Goal: Task Accomplishment & Management: Manage account settings

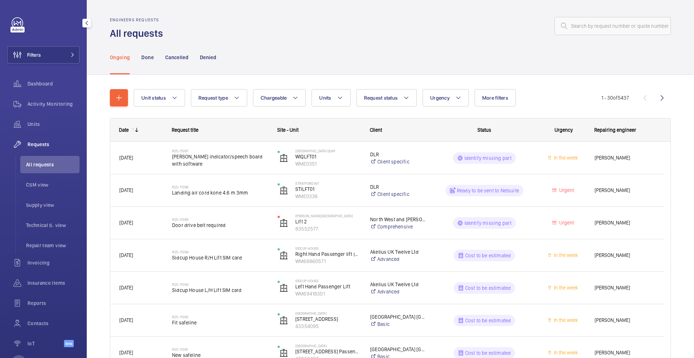
click at [51, 161] on span "All requests" at bounding box center [52, 164] width 53 height 7
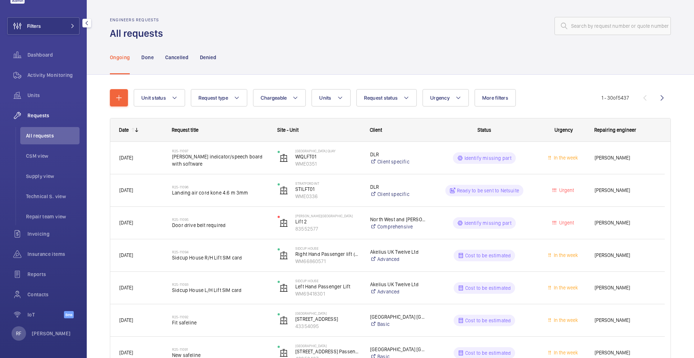
click at [42, 116] on span "Requests" at bounding box center [53, 115] width 52 height 7
click at [45, 136] on span "All requests" at bounding box center [52, 135] width 53 height 7
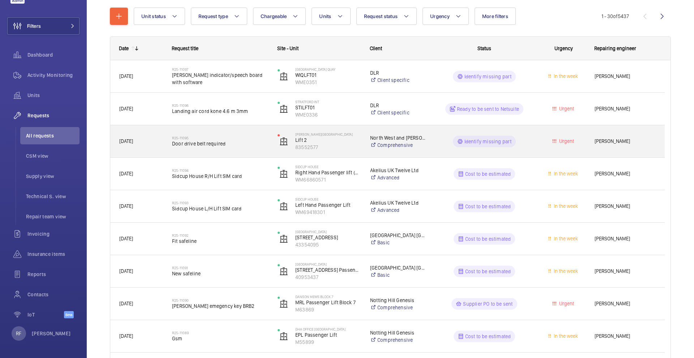
scroll to position [91, 0]
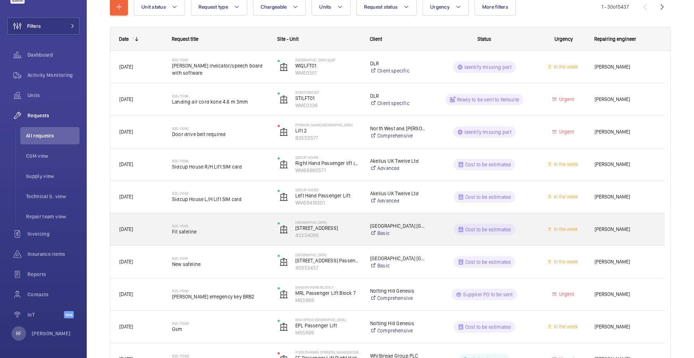
click at [404, 239] on div "Caxton Place London Limit Basic" at bounding box center [393, 229] width 65 height 29
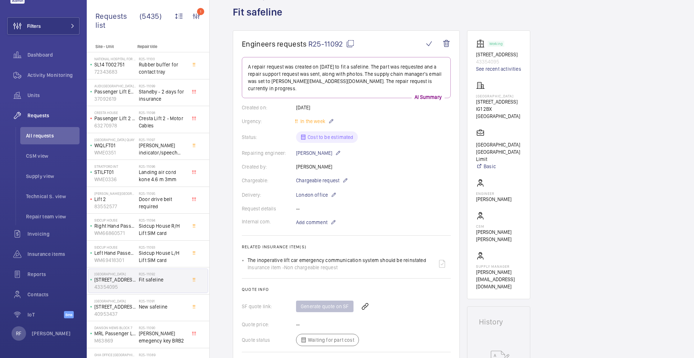
scroll to position [31, 0]
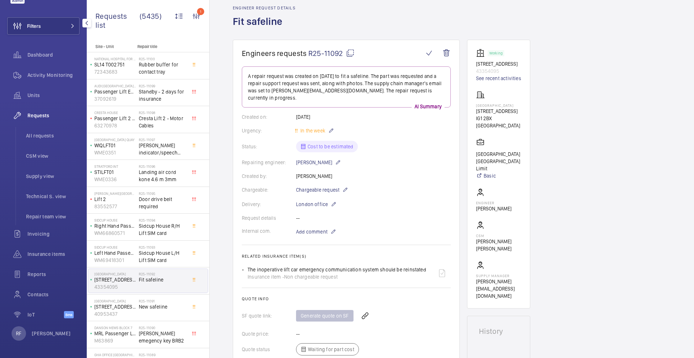
click at [45, 118] on span "Requests" at bounding box center [53, 115] width 52 height 7
click at [46, 135] on span "All requests" at bounding box center [52, 135] width 53 height 7
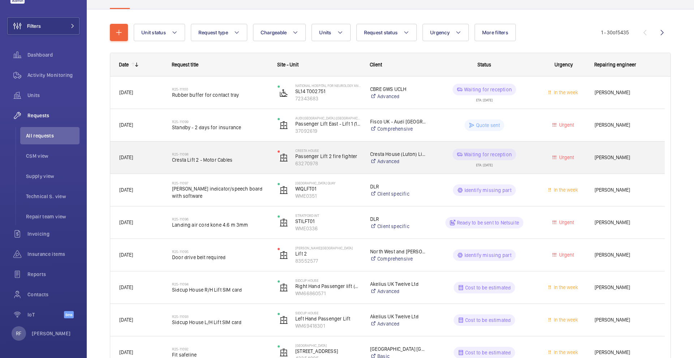
scroll to position [125, 0]
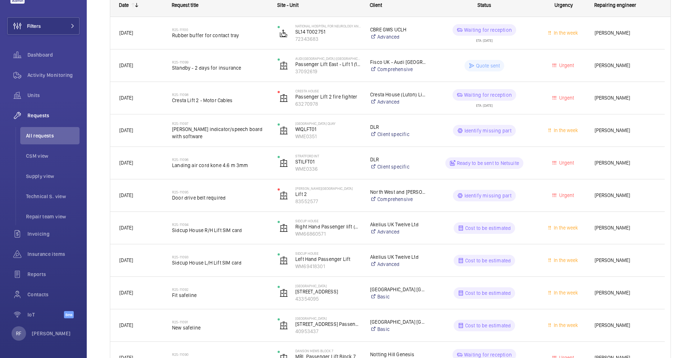
click at [137, 7] on mat-icon at bounding box center [137, 5] width 6 height 6
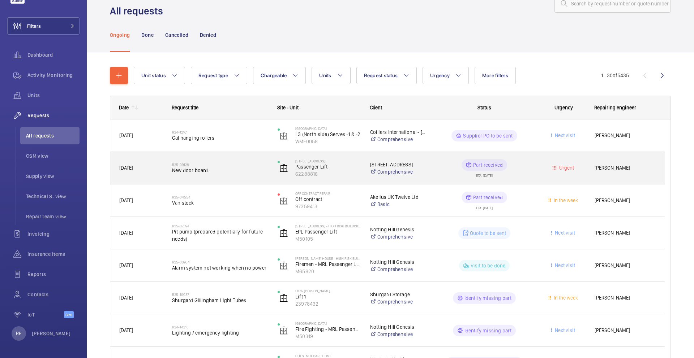
scroll to position [23, 0]
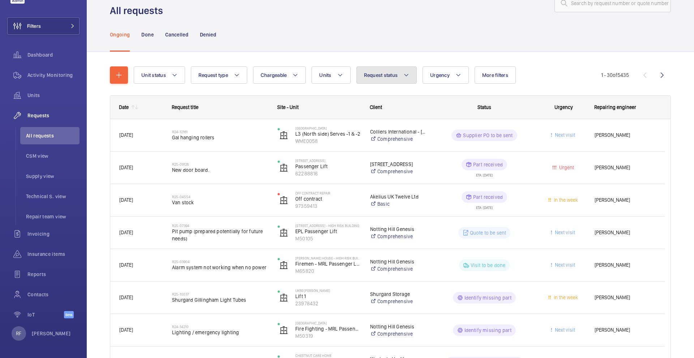
click at [404, 77] on mat-icon at bounding box center [406, 75] width 6 height 9
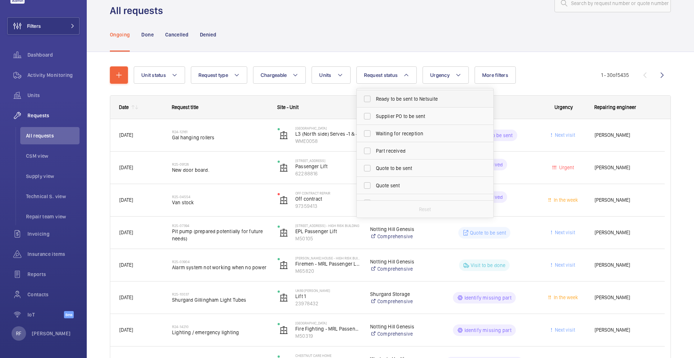
scroll to position [75, 0]
click at [405, 118] on label "Part received" at bounding box center [420, 125] width 126 height 17
click at [374, 119] on input "Part received" at bounding box center [367, 126] width 14 height 14
checkbox input "true"
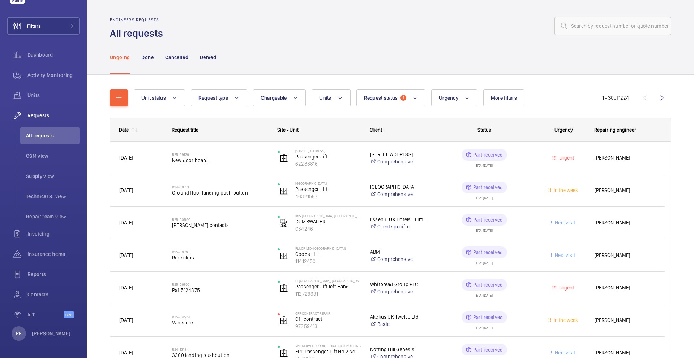
click at [124, 130] on div "Date" at bounding box center [124, 130] width 10 height 6
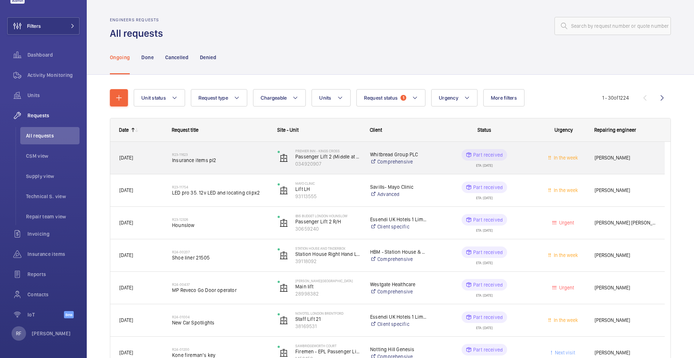
click at [450, 162] on wm-front-pills-cell "Part received ETA: 16/01/2025" at bounding box center [484, 158] width 96 height 18
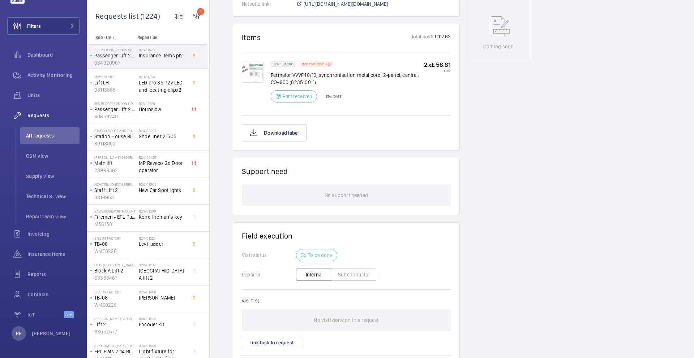
scroll to position [388, 0]
click at [276, 138] on button "Download label" at bounding box center [274, 131] width 65 height 17
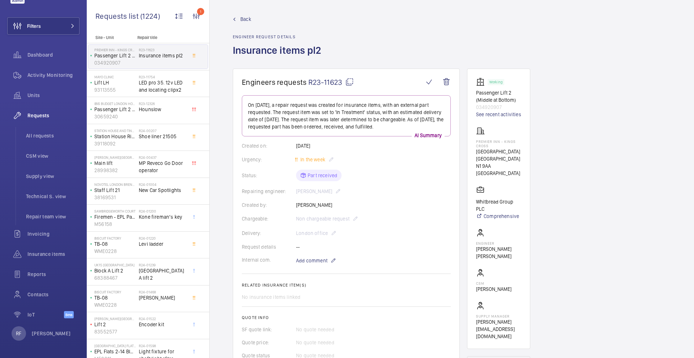
scroll to position [3, 0]
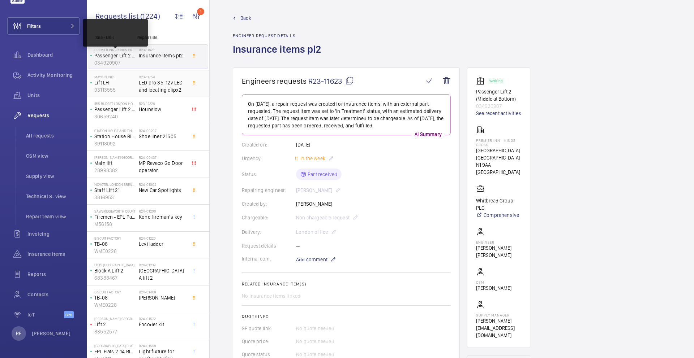
click at [114, 51] on p "Premier Inn - Kings Cross" at bounding box center [115, 50] width 42 height 4
click at [149, 84] on span "LED pro 35. 12v LED and locating clipx2" at bounding box center [163, 86] width 48 height 14
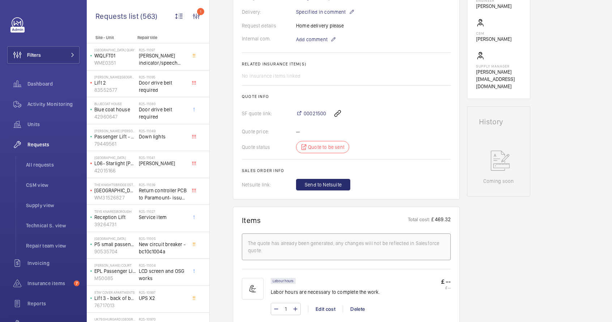
scroll to position [220, 0]
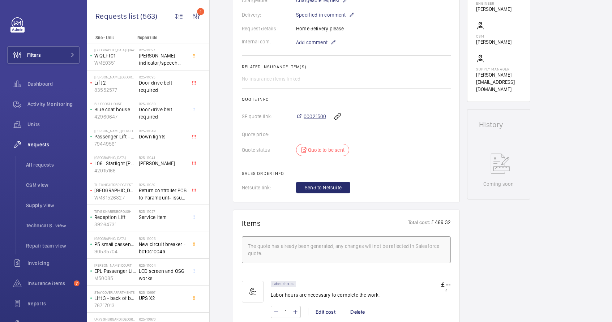
click at [315, 116] on span "00021500" at bounding box center [314, 116] width 22 height 7
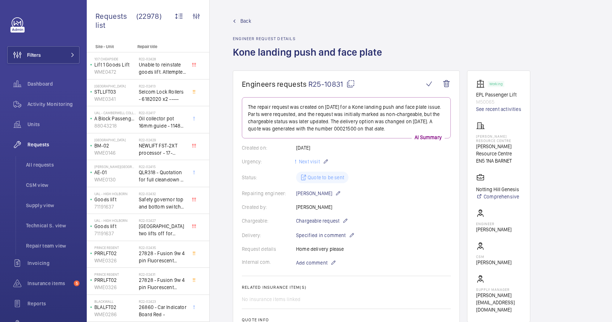
scroll to position [381, 0]
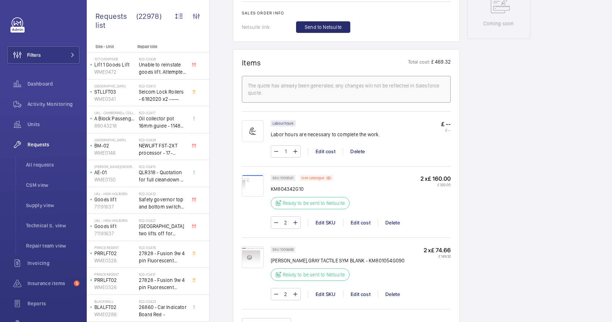
click at [276, 191] on p "KM804342G10" at bounding box center [312, 188] width 83 height 7
copy p "KM804342G10"
click at [399, 260] on p "KONE PRESSEL,GRAY TACTILE SYM BLANK - KM801054G090" at bounding box center [338, 260] width 134 height 7
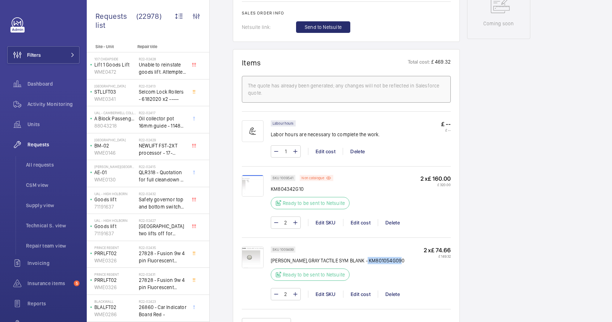
copy p "KM801054G090"
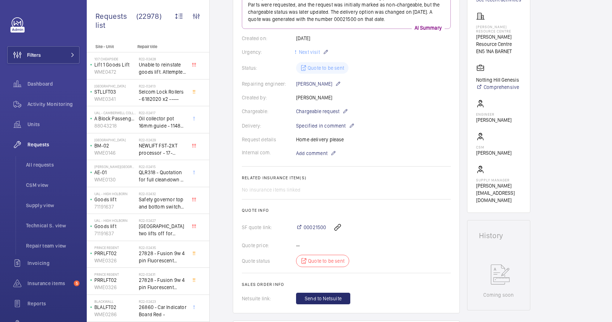
scroll to position [110, 0]
click at [45, 56] on button "Filters" at bounding box center [43, 54] width 72 height 17
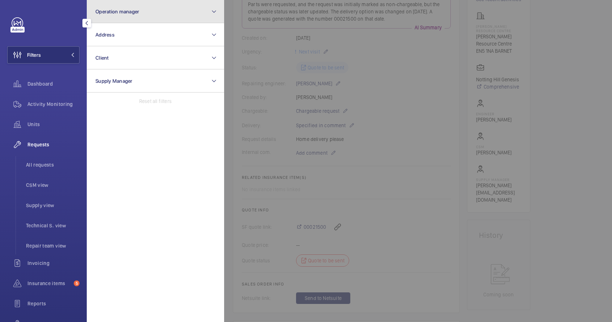
click at [152, 15] on button "Operation manager" at bounding box center [155, 11] width 137 height 23
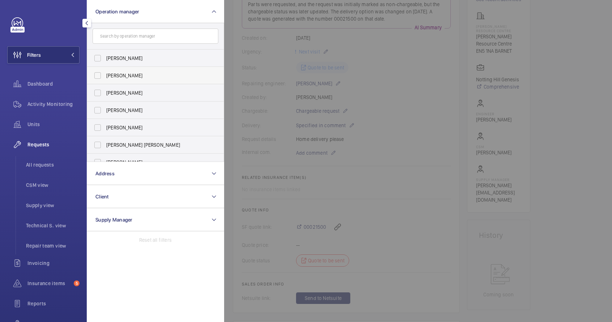
click at [134, 74] on span "John Smith" at bounding box center [155, 75] width 99 height 7
click at [105, 74] on input "John Smith" at bounding box center [97, 75] width 14 height 14
checkbox input "true"
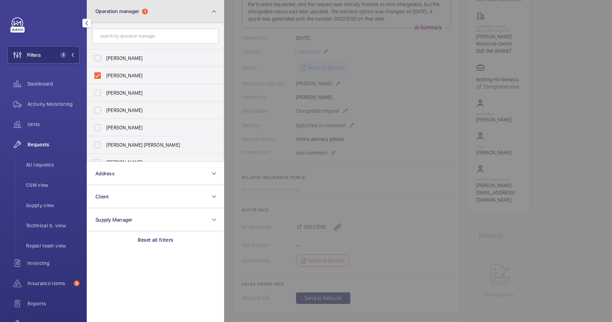
click at [193, 18] on button "Operation manager 1" at bounding box center [155, 11] width 137 height 23
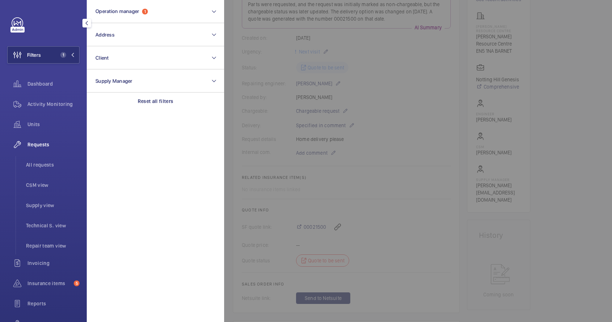
click at [439, 64] on div at bounding box center [530, 161] width 612 height 322
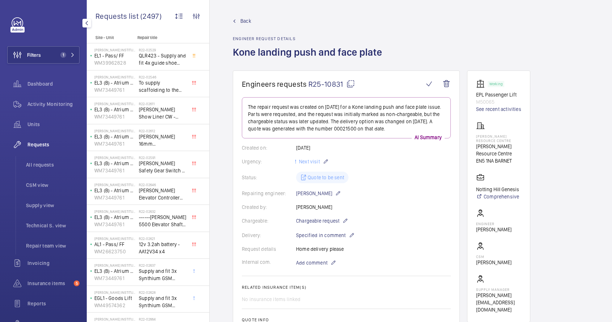
click at [40, 147] on span "Requests" at bounding box center [53, 144] width 52 height 7
click at [47, 145] on span "Requests" at bounding box center [53, 144] width 52 height 7
click at [41, 165] on span "All requests" at bounding box center [52, 164] width 53 height 7
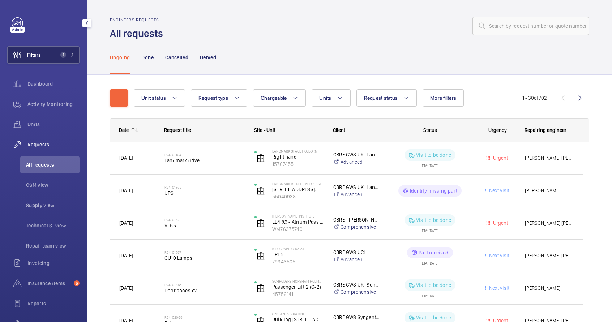
click at [44, 53] on button "Filters 1" at bounding box center [43, 54] width 72 height 17
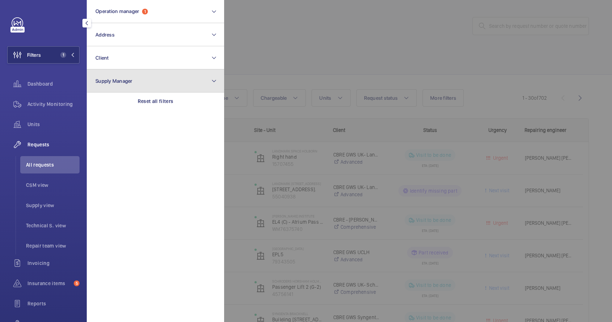
click at [190, 76] on button "Supply Manager" at bounding box center [155, 80] width 137 height 23
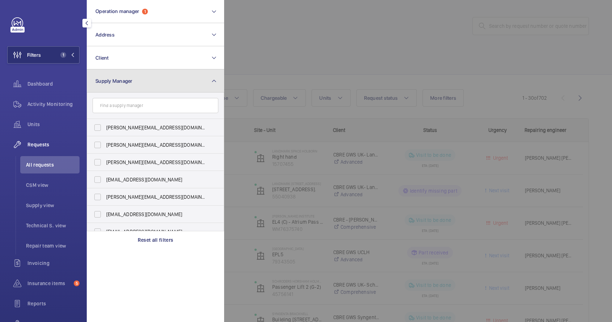
click at [190, 76] on button "Supply Manager" at bounding box center [155, 80] width 137 height 23
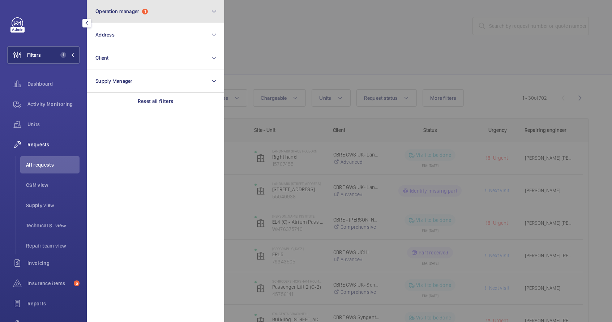
click at [160, 0] on button "Operation manager 1" at bounding box center [155, 11] width 137 height 23
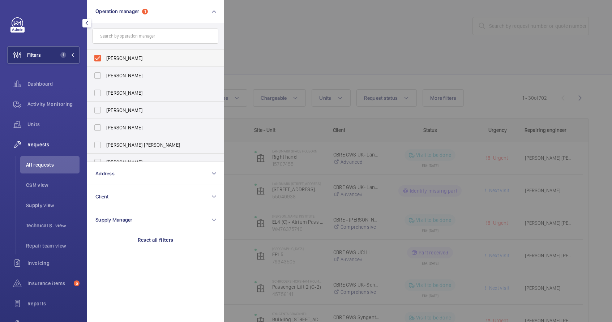
click at [143, 52] on label "John Smith" at bounding box center [150, 57] width 126 height 17
click at [105, 52] on input "John Smith" at bounding box center [97, 58] width 14 height 14
click at [143, 52] on label "John Smith" at bounding box center [150, 57] width 126 height 17
click at [105, 52] on input "John Smith" at bounding box center [97, 58] width 14 height 14
checkbox input "true"
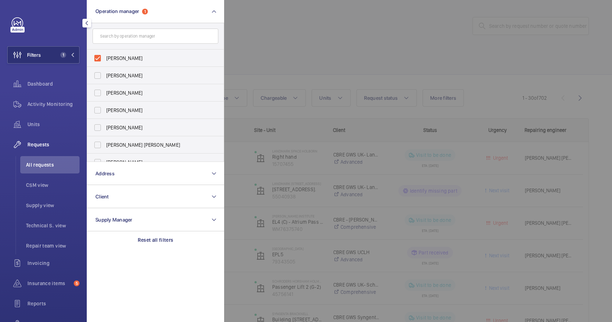
click at [291, 60] on div at bounding box center [530, 161] width 612 height 322
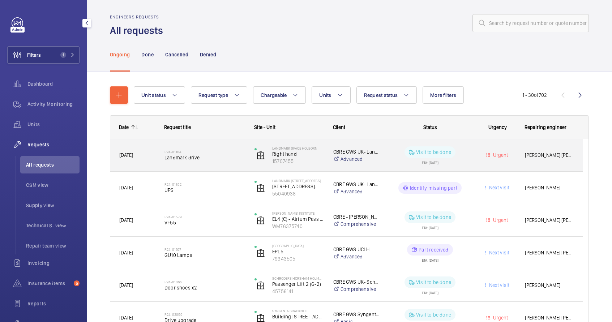
scroll to position [4, 0]
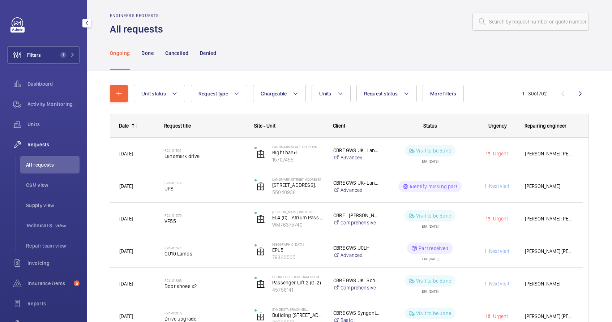
click at [135, 125] on mat-icon at bounding box center [137, 126] width 6 height 6
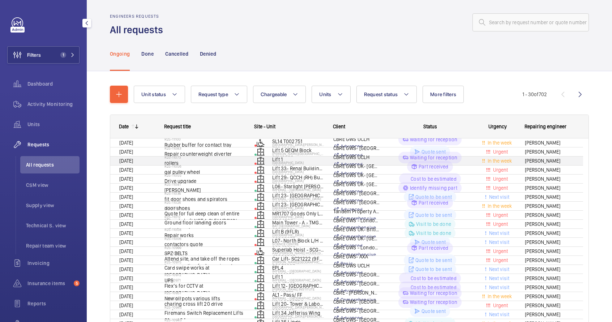
scroll to position [4, 0]
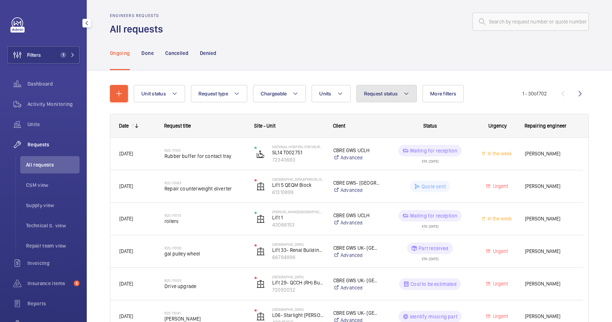
click at [377, 91] on span "Request status" at bounding box center [381, 94] width 34 height 6
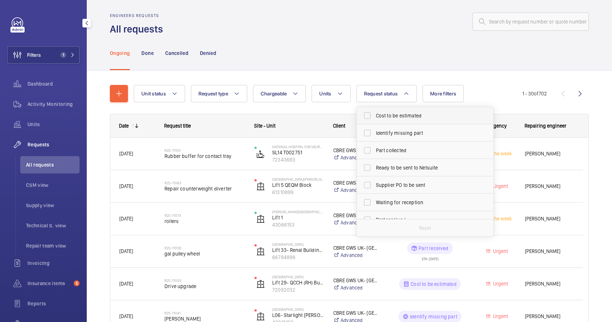
click at [389, 120] on label "Cost to be estimated" at bounding box center [420, 115] width 126 height 17
click at [374, 120] on input "Cost to be estimated" at bounding box center [367, 115] width 14 height 14
checkbox input "true"
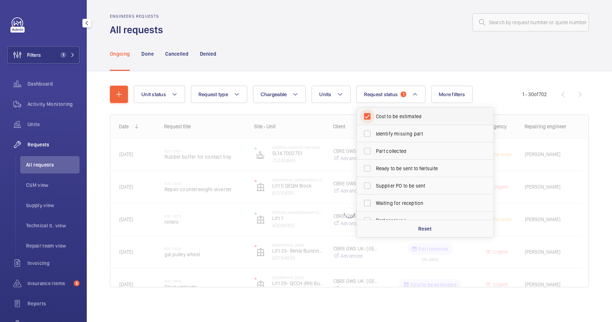
scroll to position [4, 0]
click at [387, 133] on span "Identify missing part" at bounding box center [425, 133] width 99 height 7
click at [374, 133] on input "Identify missing part" at bounding box center [367, 133] width 14 height 14
checkbox input "true"
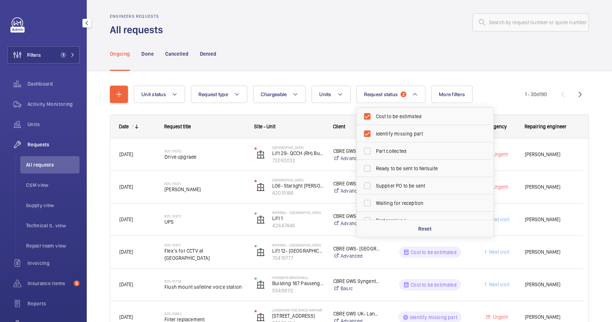
click at [382, 52] on div "Ongoing Done Cancelled Denied" at bounding box center [349, 53] width 479 height 34
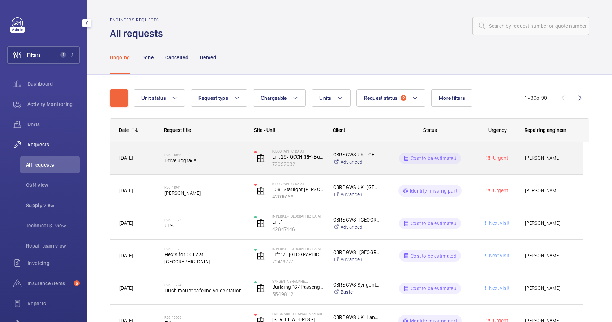
click at [228, 165] on div "R25-11055 Drive upgrade" at bounding box center [204, 158] width 81 height 21
click at [384, 169] on div "Cost to be estimated" at bounding box center [425, 158] width 89 height 26
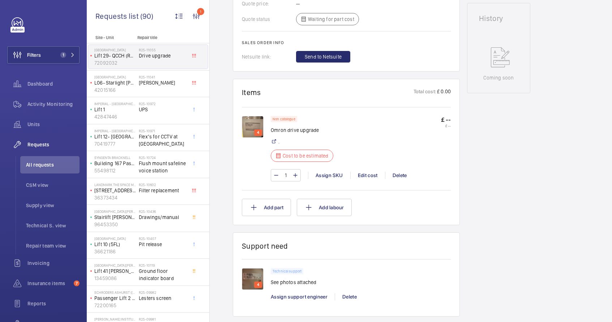
scroll to position [359, 0]
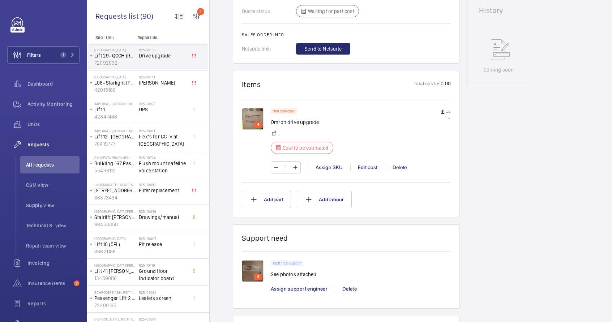
click at [253, 119] on img at bounding box center [253, 119] width 22 height 22
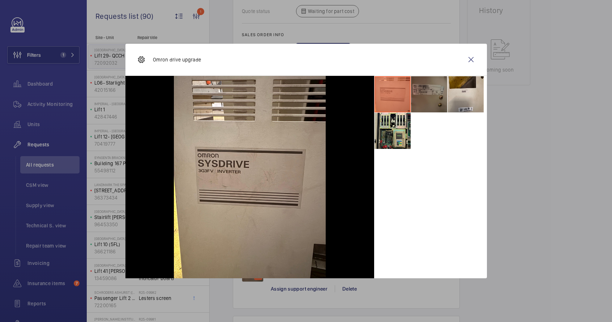
click at [425, 94] on li at bounding box center [429, 94] width 36 height 36
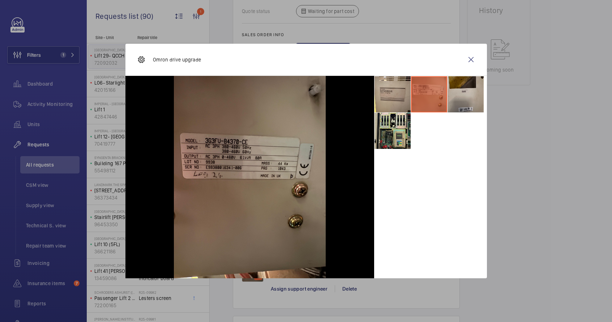
click at [465, 93] on li at bounding box center [465, 94] width 36 height 36
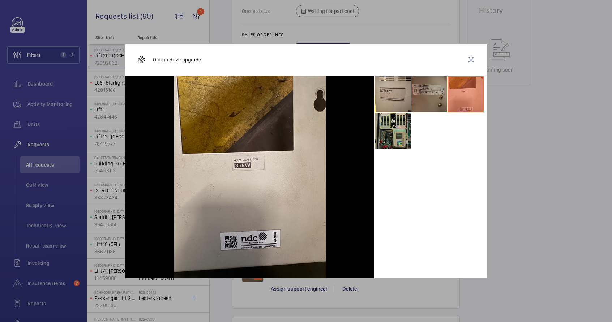
click at [391, 130] on li at bounding box center [392, 131] width 36 height 36
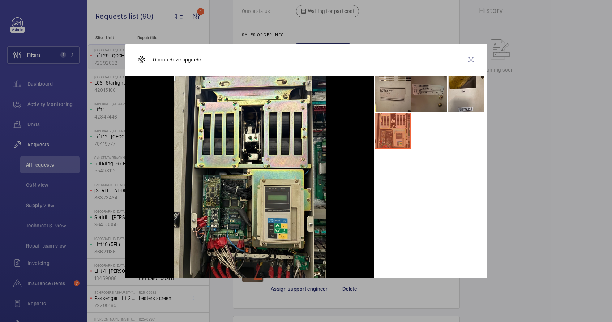
click at [420, 98] on li at bounding box center [429, 94] width 36 height 36
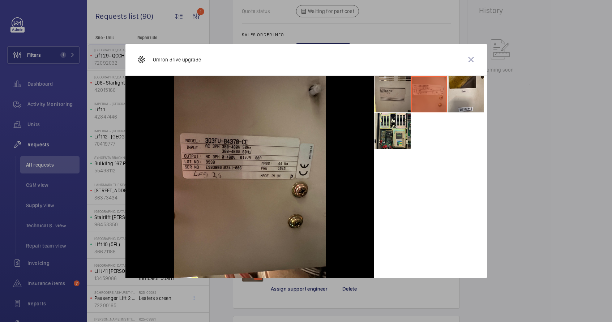
click at [403, 100] on li at bounding box center [392, 94] width 36 height 36
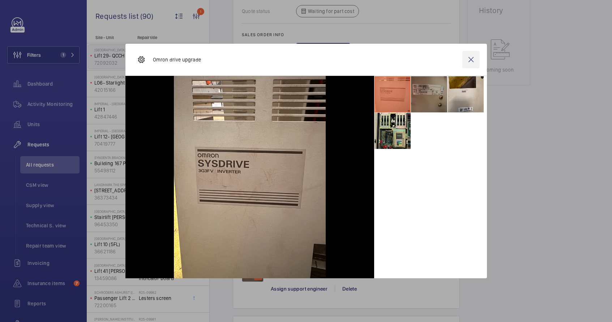
click at [472, 59] on wm-front-icon-button at bounding box center [470, 59] width 17 height 17
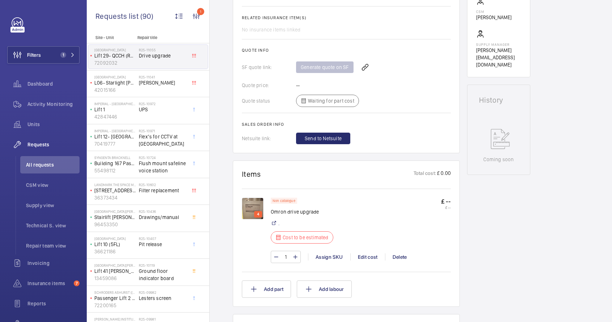
scroll to position [279, 0]
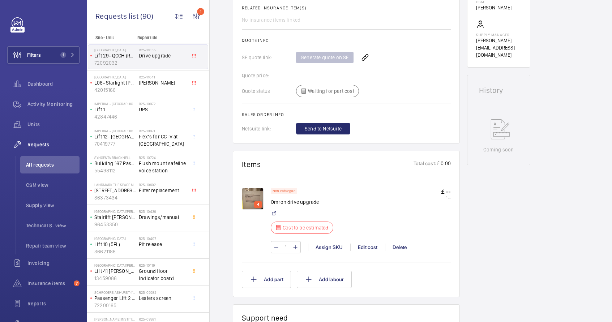
click at [280, 202] on p "Omron drive upgrade" at bounding box center [304, 201] width 67 height 7
drag, startPoint x: 319, startPoint y: 202, endPoint x: 273, endPoint y: 203, distance: 46.3
click at [273, 203] on p "Omron drive upgrade" at bounding box center [304, 201] width 67 height 7
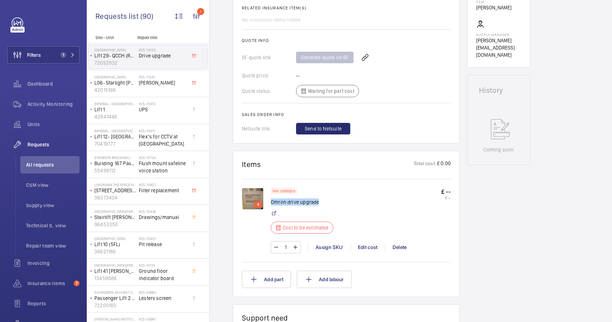
drag, startPoint x: 271, startPoint y: 203, endPoint x: 324, endPoint y: 204, distance: 52.8
click at [324, 204] on p "Omron drive upgrade" at bounding box center [304, 201] width 67 height 7
click at [251, 195] on img at bounding box center [253, 199] width 22 height 22
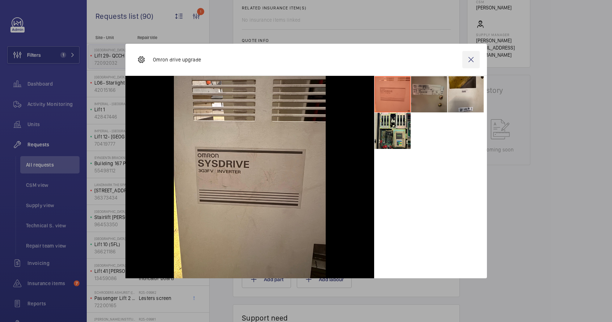
click at [469, 59] on wm-front-icon-button at bounding box center [470, 59] width 17 height 17
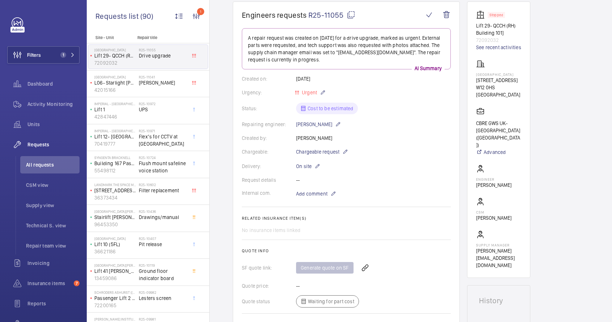
scroll to position [34, 0]
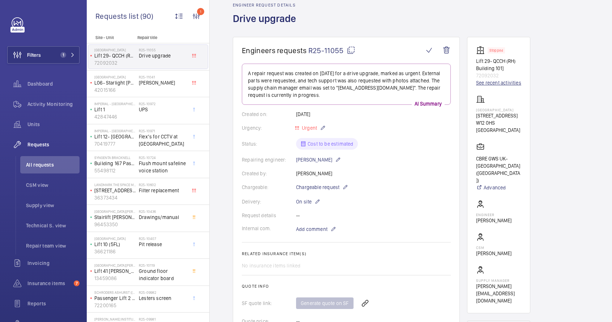
click at [494, 82] on link "See recent activities" at bounding box center [498, 82] width 45 height 7
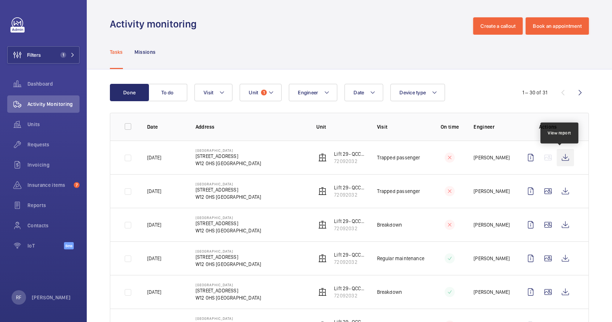
click at [562, 157] on wm-front-icon-button at bounding box center [564, 157] width 17 height 17
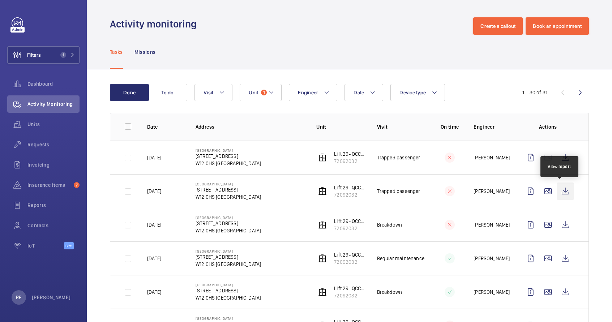
click at [557, 192] on wm-front-icon-button at bounding box center [564, 190] width 17 height 17
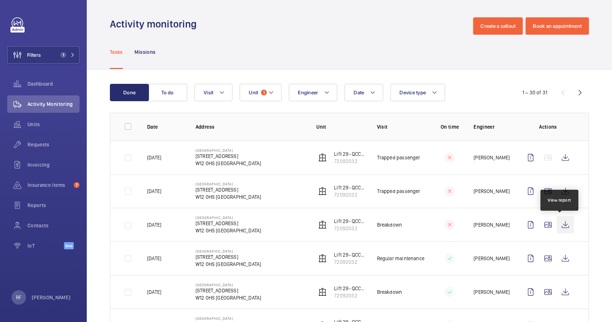
click at [556, 225] on wm-front-icon-button at bounding box center [564, 224] width 17 height 17
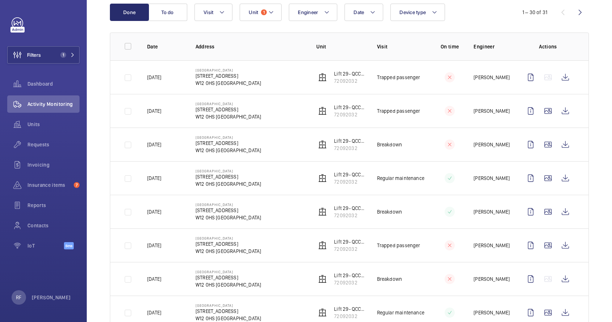
scroll to position [112, 0]
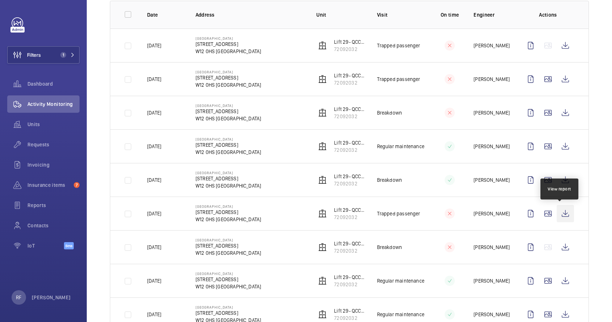
click at [557, 217] on wm-front-icon-button at bounding box center [564, 213] width 17 height 17
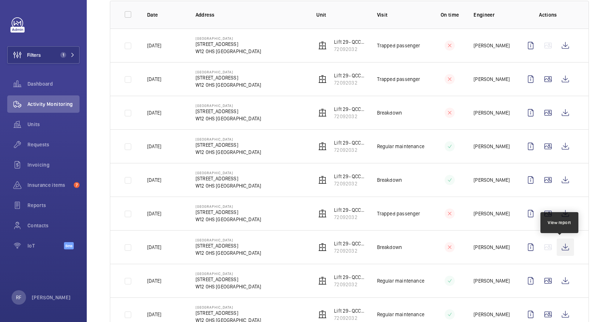
click at [561, 247] on wm-front-icon-button at bounding box center [564, 246] width 17 height 17
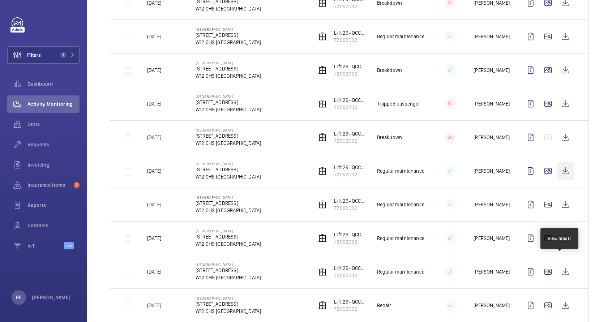
scroll to position [237, 0]
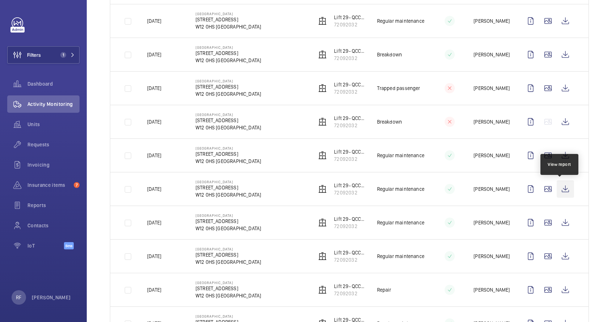
click at [560, 191] on wm-front-icon-button at bounding box center [564, 188] width 17 height 17
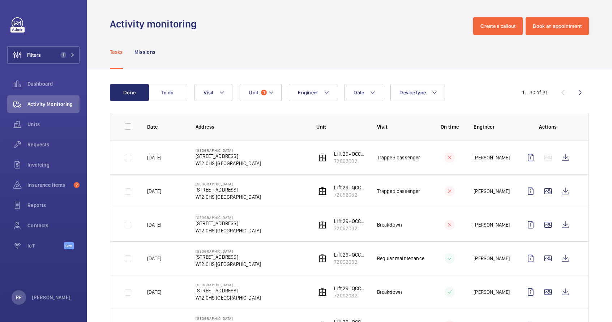
click at [405, 164] on td "Trapped passenger" at bounding box center [395, 158] width 60 height 34
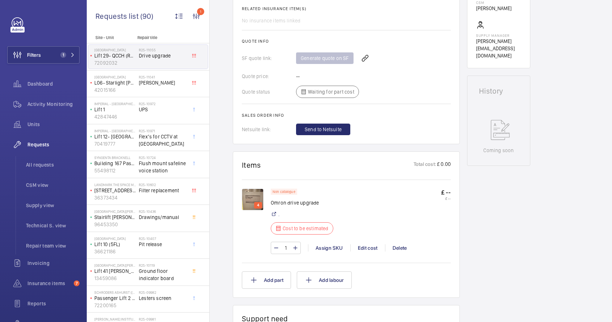
scroll to position [284, 0]
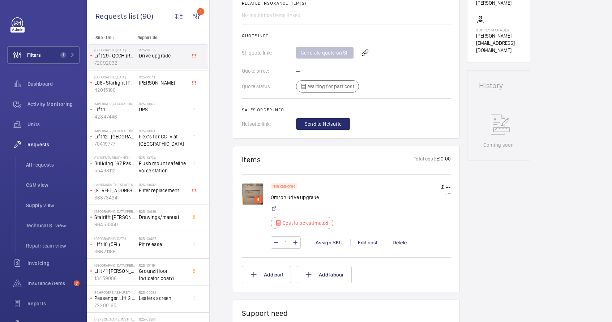
click at [290, 198] on p "Omron drive upgrade" at bounding box center [304, 197] width 67 height 7
click at [255, 195] on img at bounding box center [253, 194] width 22 height 22
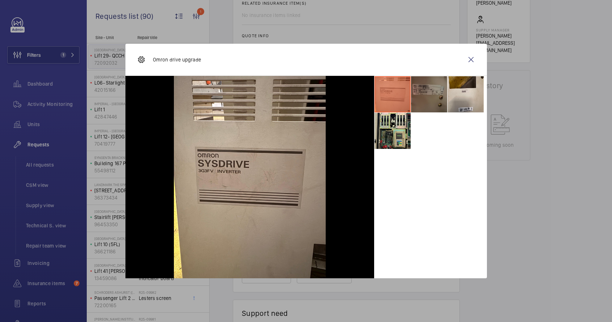
click at [437, 101] on li at bounding box center [429, 94] width 36 height 36
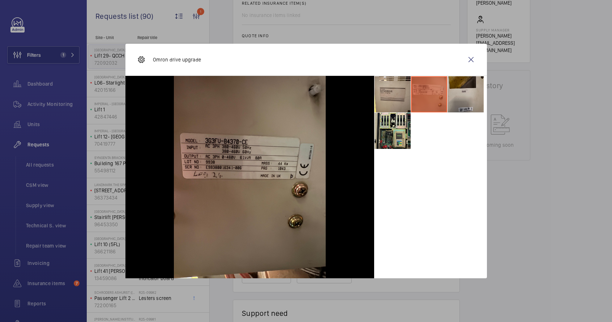
click at [465, 100] on li at bounding box center [465, 94] width 36 height 36
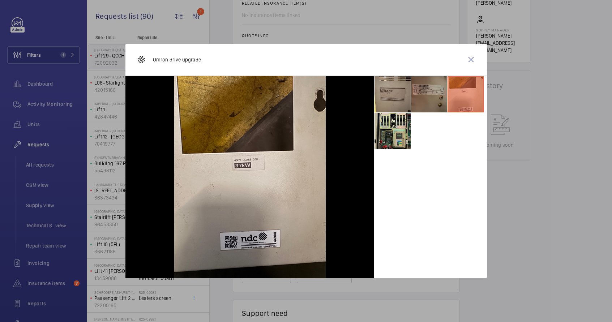
click at [402, 98] on li at bounding box center [392, 94] width 36 height 36
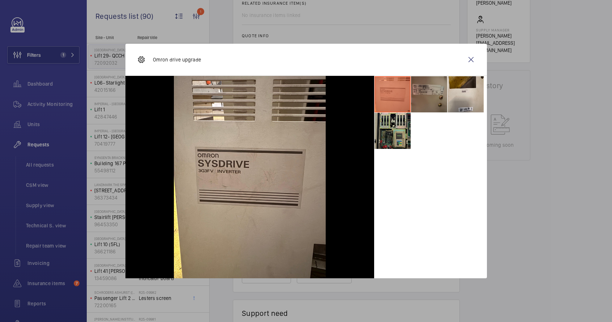
click at [393, 134] on li at bounding box center [392, 131] width 36 height 36
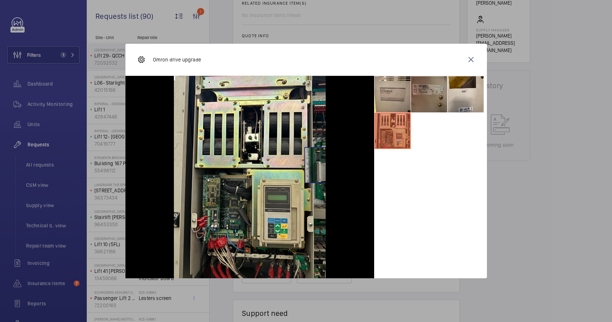
click at [322, 165] on img at bounding box center [250, 177] width 152 height 202
click at [466, 60] on wm-front-icon-button at bounding box center [470, 59] width 17 height 17
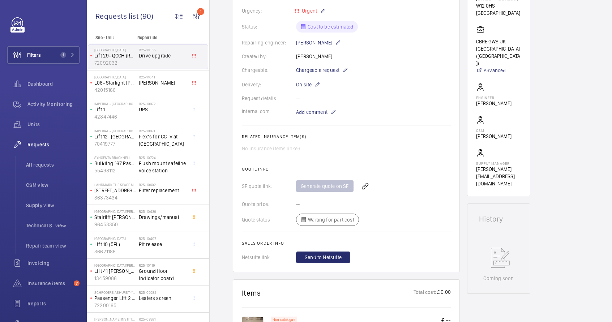
scroll to position [145, 0]
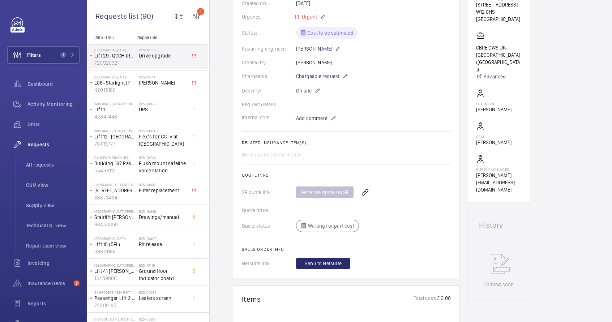
click at [305, 62] on div "Created by: Cem Lisani" at bounding box center [346, 62] width 209 height 7
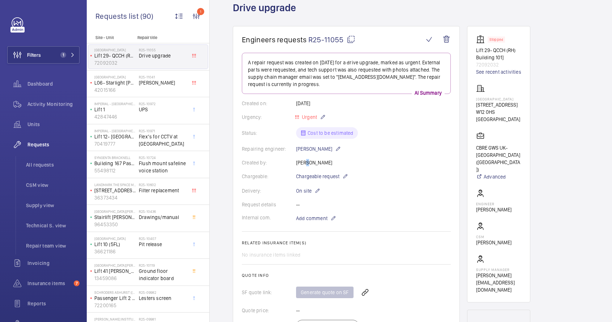
scroll to position [59, 0]
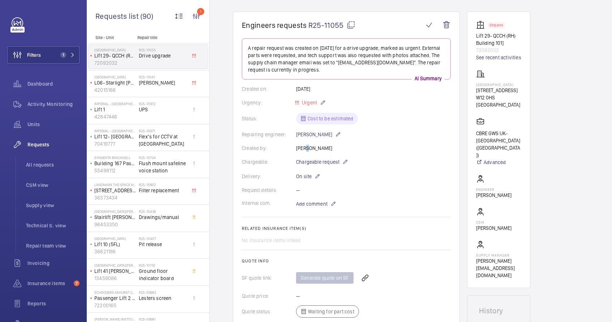
click at [349, 25] on mat-icon at bounding box center [350, 25] width 9 height 9
drag, startPoint x: 503, startPoint y: 43, endPoint x: 470, endPoint y: 36, distance: 33.3
click at [470, 36] on wm-front-card "Stopped Lift 29- QCCH (RH) Building 101] 72092032 See recent activities Hammers…" at bounding box center [498, 150] width 63 height 276
copy p "Lift 29- QCCH (RH) Building 101]"
drag, startPoint x: 476, startPoint y: 130, endPoint x: 513, endPoint y: 146, distance: 40.4
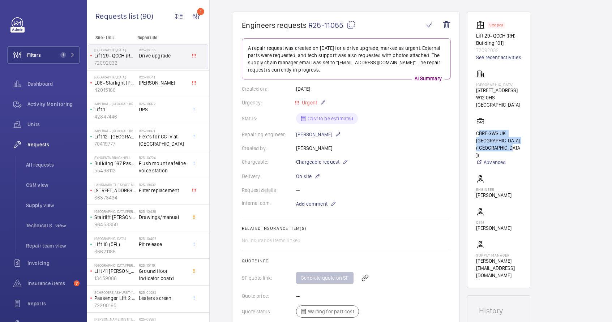
click at [513, 146] on p "CBRE GWS UK- [GEOGRAPHIC_DATA] ([GEOGRAPHIC_DATA])" at bounding box center [498, 144] width 45 height 29
copy p "CBRE GWS UK- [GEOGRAPHIC_DATA] ([GEOGRAPHIC_DATA])"
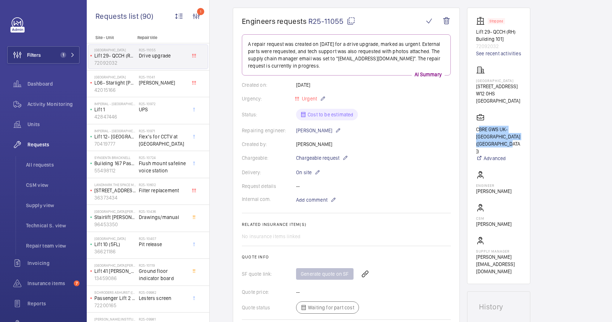
scroll to position [62, 0]
copy p "CBRE GWS UK- [GEOGRAPHIC_DATA] ([GEOGRAPHIC_DATA])"
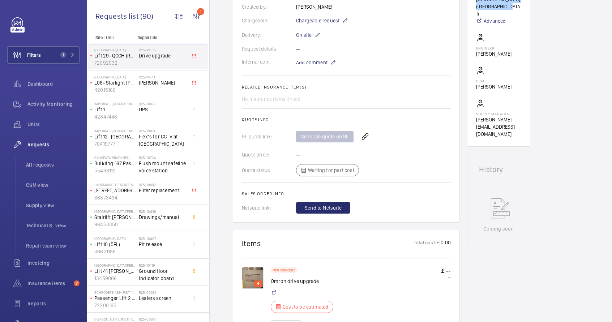
scroll to position [11, 0]
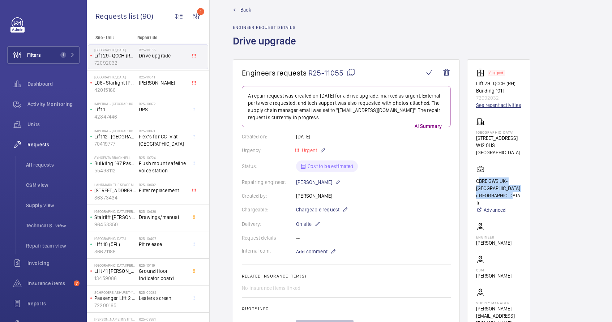
click at [505, 105] on link "See recent activities" at bounding box center [498, 105] width 45 height 7
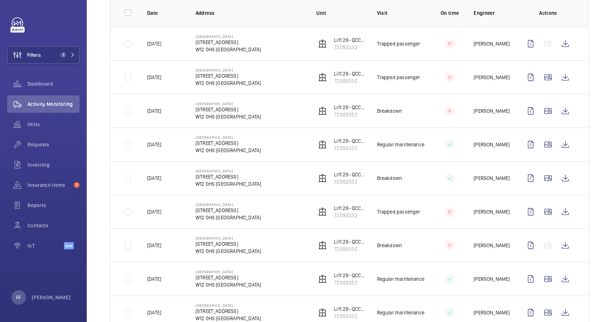
scroll to position [115, 0]
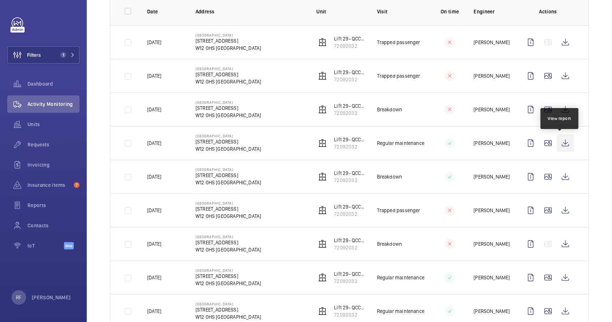
click at [557, 145] on wm-front-icon-button at bounding box center [564, 142] width 17 height 17
click at [561, 177] on wm-front-icon-button at bounding box center [564, 176] width 17 height 17
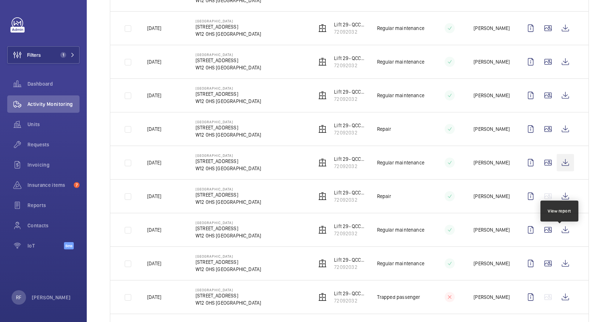
scroll to position [419, 0]
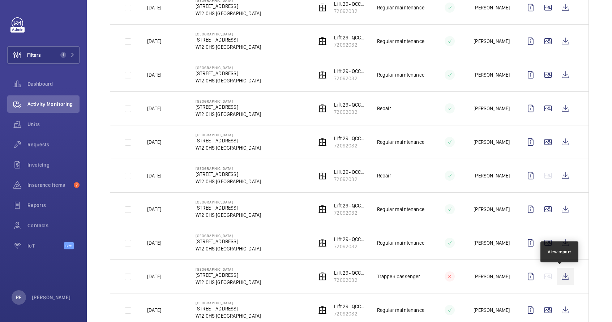
click at [560, 277] on wm-front-icon-button at bounding box center [564, 276] width 17 height 17
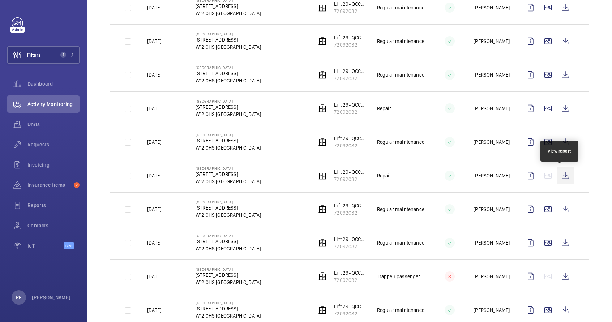
click at [560, 178] on wm-front-icon-button at bounding box center [564, 175] width 17 height 17
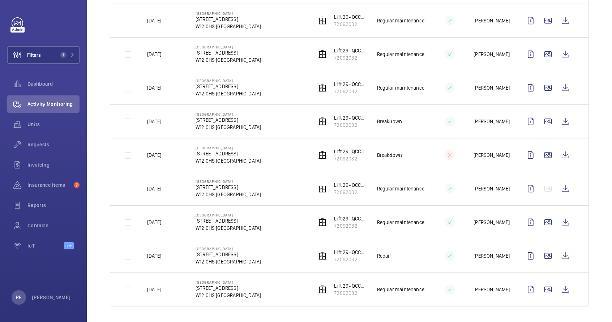
scroll to position [844, 0]
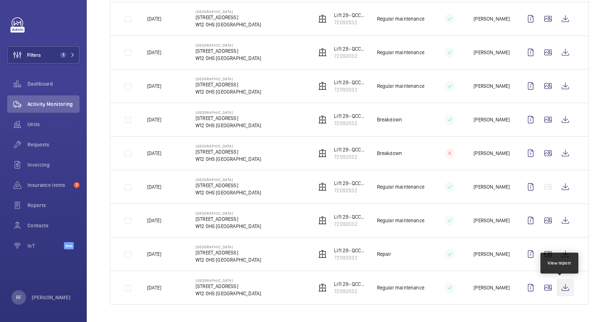
click at [561, 287] on wm-front-icon-button at bounding box center [564, 287] width 17 height 17
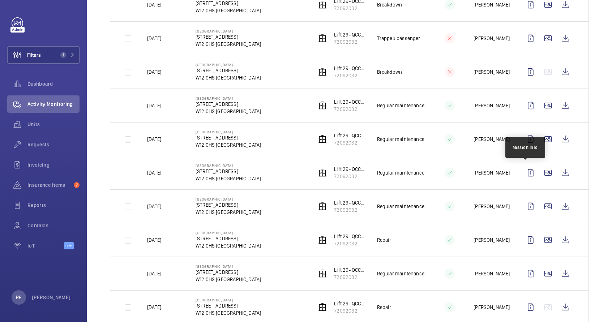
scroll to position [287, 0]
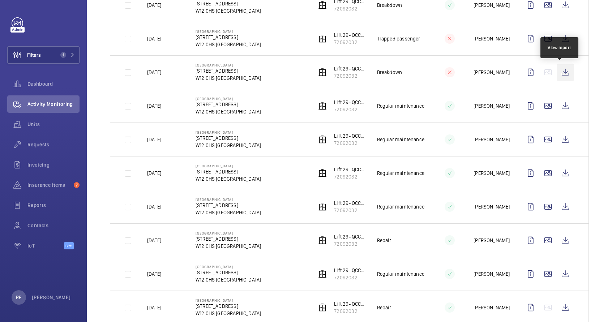
click at [564, 73] on wm-front-icon-button at bounding box center [564, 72] width 17 height 17
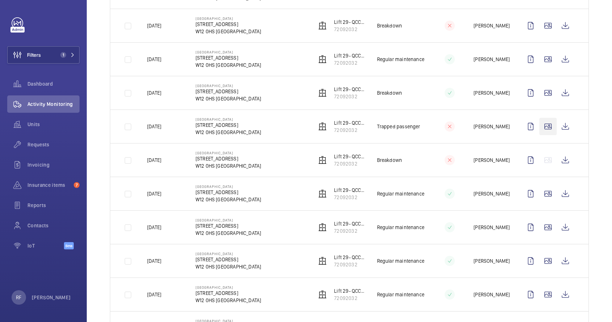
scroll to position [198, 0]
click at [564, 125] on wm-front-icon-button at bounding box center [564, 127] width 17 height 17
click at [558, 28] on wm-front-icon-button at bounding box center [564, 26] width 17 height 17
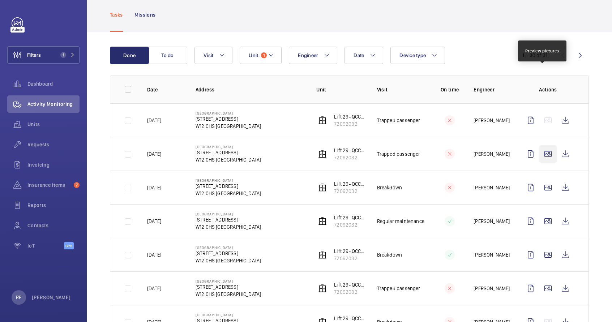
scroll to position [35, 0]
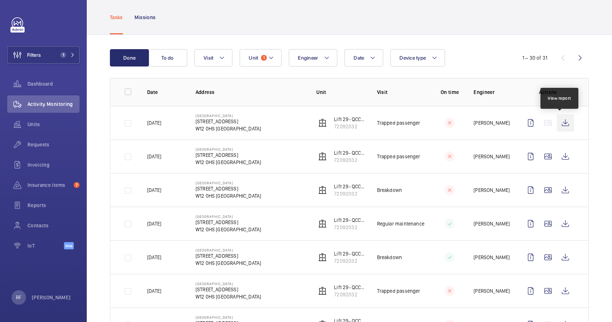
click at [557, 120] on wm-front-icon-button at bounding box center [564, 122] width 17 height 17
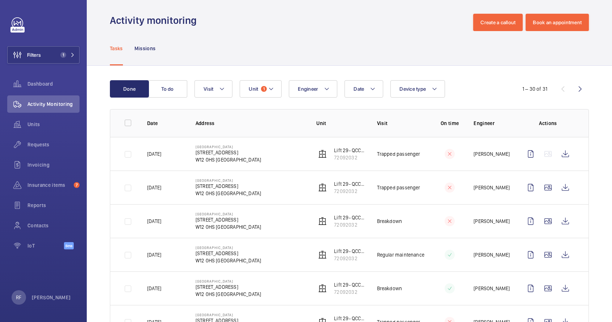
scroll to position [0, 0]
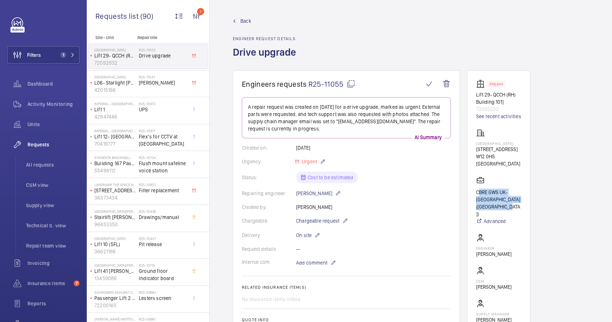
drag, startPoint x: 510, startPoint y: 206, endPoint x: 470, endPoint y: 191, distance: 42.4
click at [470, 191] on wm-front-card "Stopped Lift 29- QCCH (RH) Building 101] 72092032 See recent activities Hammers…" at bounding box center [498, 208] width 63 height 276
copy p "CBRE GWS UK- [GEOGRAPHIC_DATA] ([GEOGRAPHIC_DATA])"
drag, startPoint x: 504, startPoint y: 101, endPoint x: 477, endPoint y: 96, distance: 28.2
click at [477, 96] on p "Lift 29- QCCH (RH) Building 101]" at bounding box center [498, 98] width 45 height 14
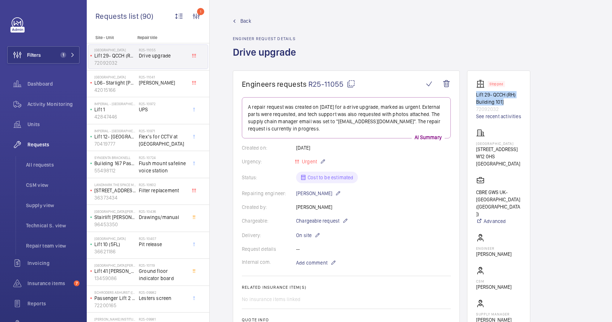
copy p "Lift 29- QCCH (RH) Building 101]"
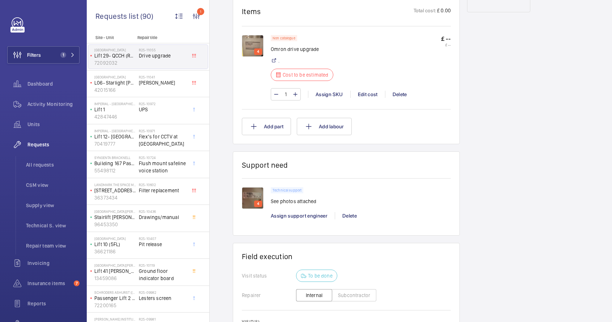
scroll to position [440, 0]
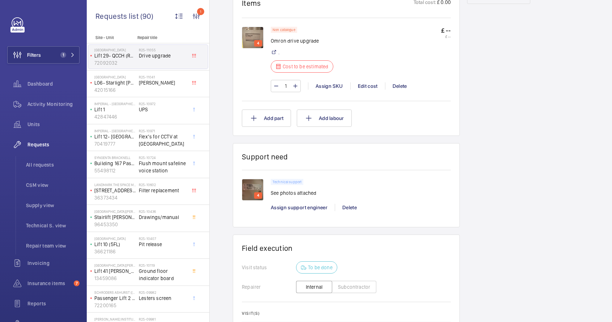
click at [252, 191] on img at bounding box center [253, 190] width 22 height 22
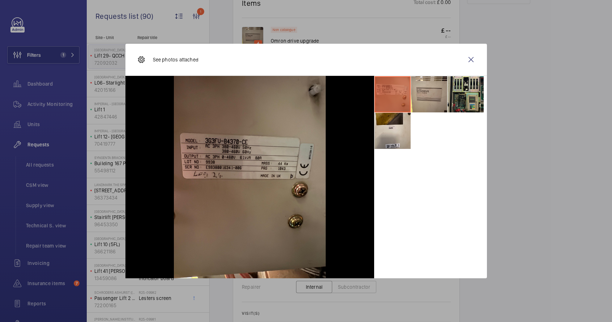
click at [461, 92] on li at bounding box center [465, 94] width 36 height 36
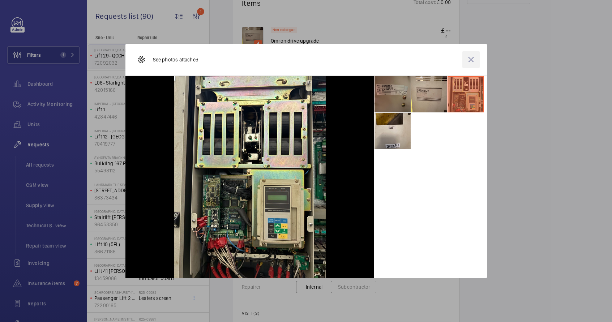
click at [470, 59] on wm-front-icon-button at bounding box center [470, 59] width 17 height 17
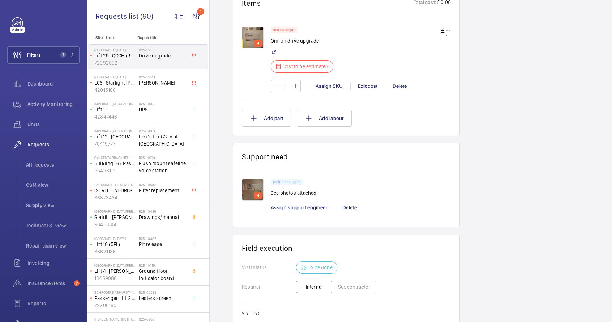
scroll to position [257, 0]
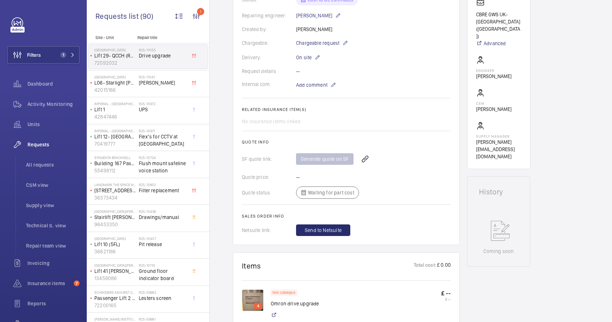
scroll to position [147, 0]
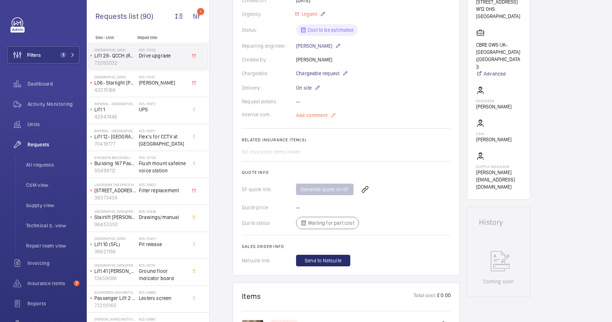
click at [315, 113] on span "Add comment" at bounding box center [311, 115] width 31 height 7
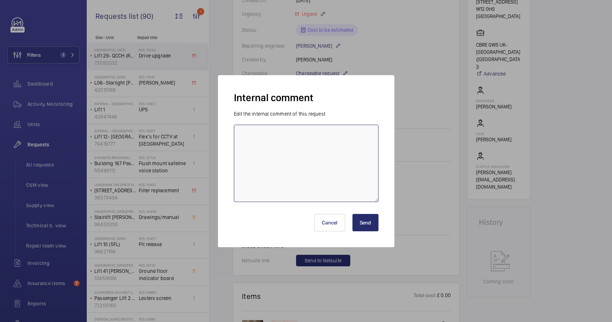
click at [310, 138] on textarea at bounding box center [306, 163] width 145 height 77
type textarea "S"
click at [288, 143] on textarea "19-08-2025 Send an email to Lester requesting the quote to upgrade the Drive. R…" at bounding box center [306, 163] width 145 height 77
type textarea "19-08-2025 Send an email to Lester requesting the quote to upgrade the Drive. a…"
click at [365, 224] on button "Send" at bounding box center [365, 222] width 26 height 17
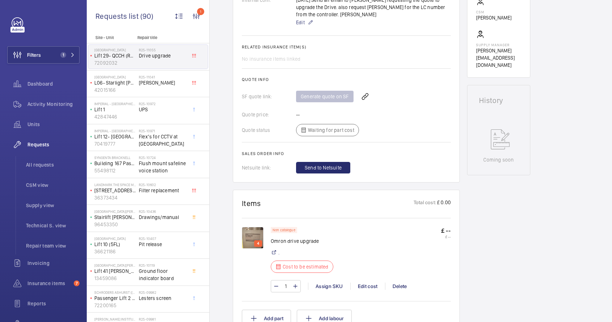
scroll to position [392, 0]
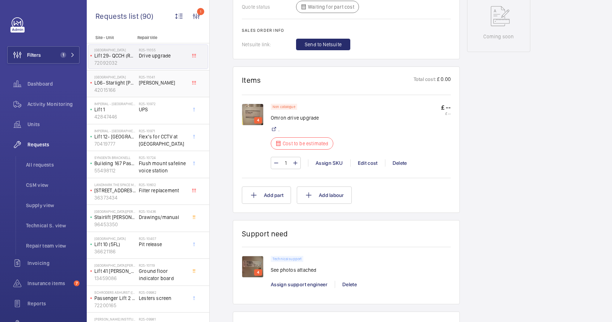
click at [152, 83] on span "[PERSON_NAME]" at bounding box center [163, 82] width 48 height 7
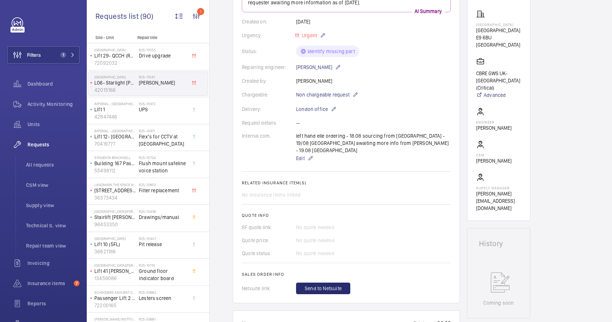
scroll to position [126, 0]
click at [163, 111] on span "UPS" at bounding box center [163, 109] width 48 height 7
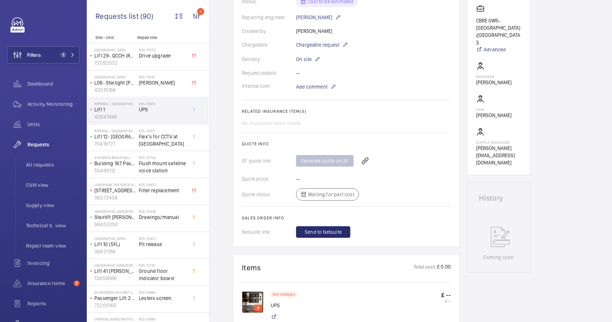
scroll to position [265, 0]
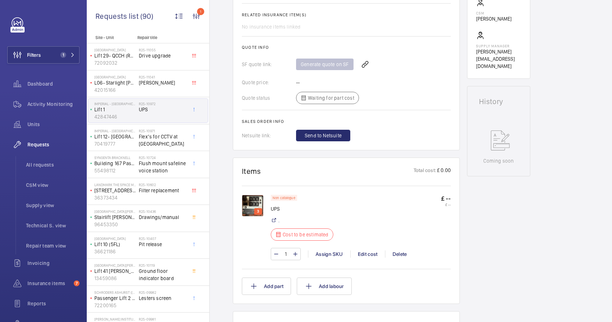
click at [251, 209] on img at bounding box center [253, 206] width 22 height 22
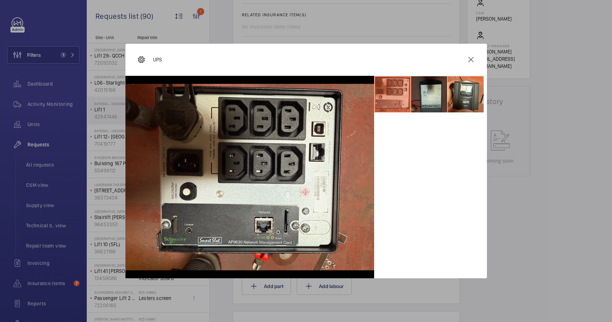
click at [423, 94] on li at bounding box center [429, 94] width 36 height 36
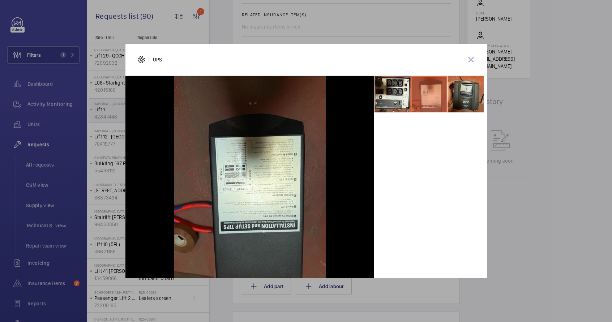
click at [466, 92] on li at bounding box center [465, 94] width 36 height 36
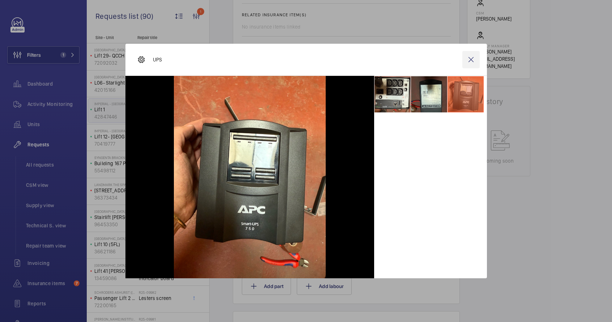
click at [470, 59] on wm-front-icon-button at bounding box center [470, 59] width 17 height 17
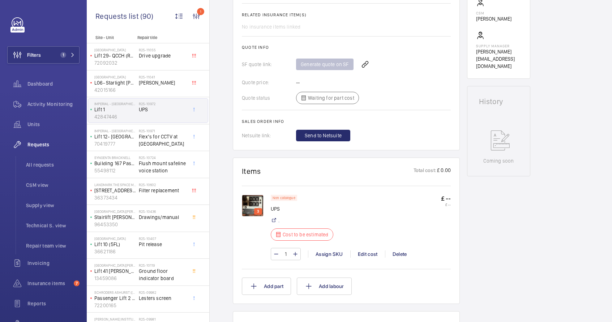
click at [274, 221] on mat-icon at bounding box center [274, 221] width 6 height 6
click at [274, 220] on mat-icon at bounding box center [274, 221] width 6 height 6
click at [370, 254] on div "Edit cost" at bounding box center [367, 253] width 35 height 7
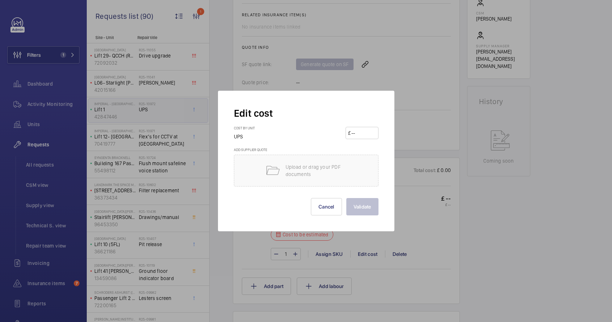
click at [358, 136] on input "number" at bounding box center [362, 133] width 25 height 12
click at [322, 169] on p "Upload or drag your PDF documents" at bounding box center [315, 170] width 61 height 14
click at [332, 211] on button "Cancel" at bounding box center [326, 206] width 31 height 17
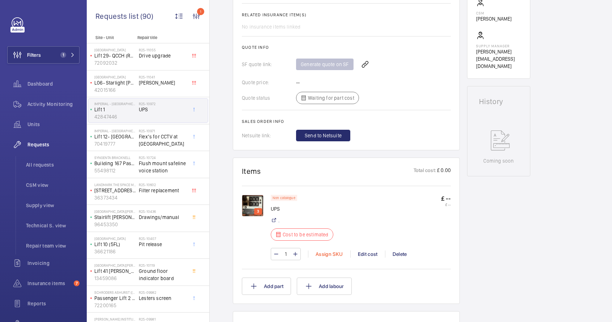
click at [327, 255] on div "Assign SKU" at bounding box center [329, 253] width 42 height 7
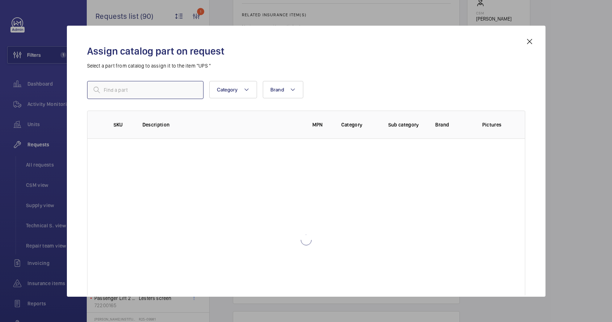
click at [119, 93] on input "text" at bounding box center [145, 90] width 116 height 18
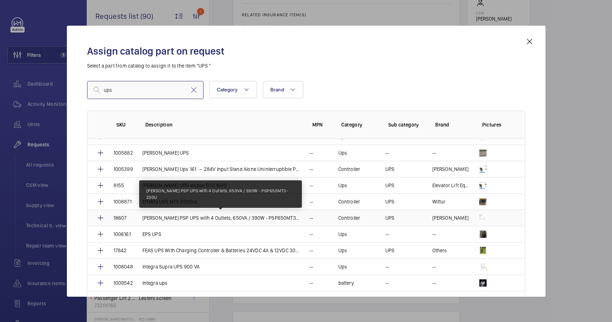
scroll to position [85, 0]
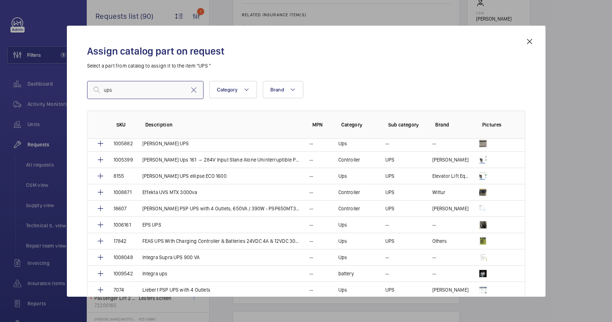
click at [111, 89] on input "ups" at bounding box center [145, 90] width 116 height 18
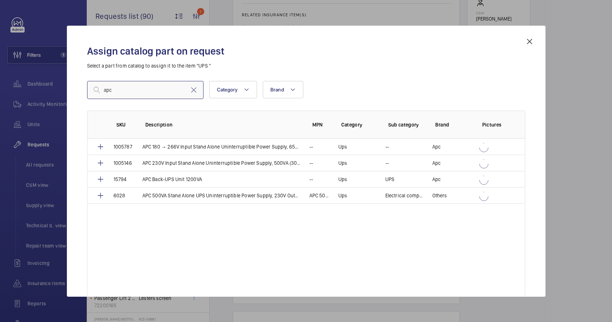
scroll to position [0, 0]
type input "apc"
click at [198, 180] on p "APC Back-UPS Unit 1200VA" at bounding box center [172, 179] width 60 height 7
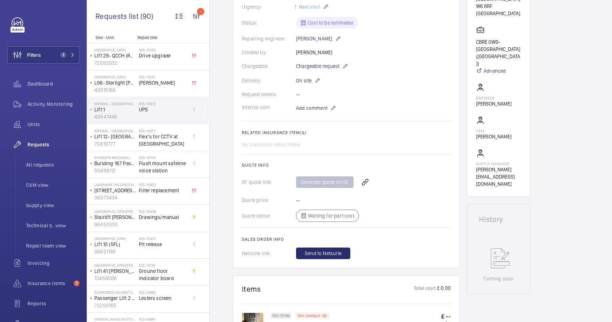
scroll to position [333, 0]
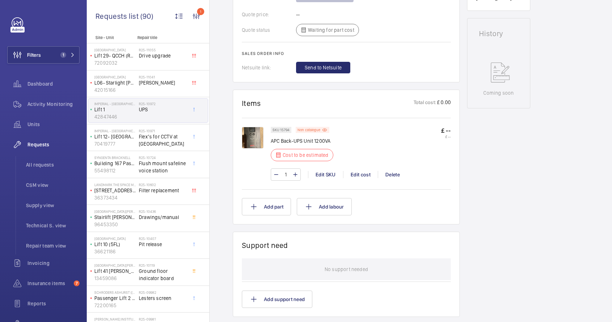
click at [443, 103] on p "£ 0.00" at bounding box center [443, 103] width 14 height 9
click at [366, 172] on div "Edit cost" at bounding box center [360, 174] width 35 height 7
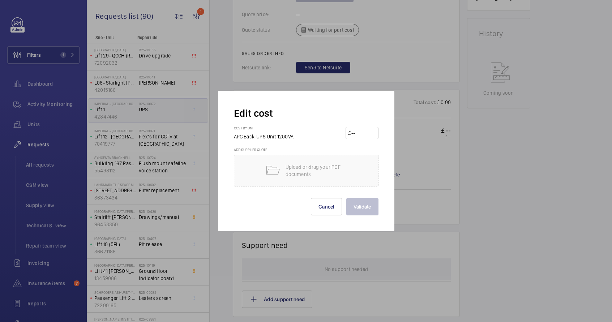
click at [366, 137] on input "number" at bounding box center [362, 133] width 25 height 12
click at [366, 136] on input "number" at bounding box center [362, 133] width 25 height 12
click at [357, 133] on input "457.53" at bounding box center [362, 133] width 25 height 12
drag, startPoint x: 367, startPoint y: 134, endPoint x: 355, endPoint y: 134, distance: 11.9
click at [355, 134] on input "457.53" at bounding box center [362, 133] width 25 height 12
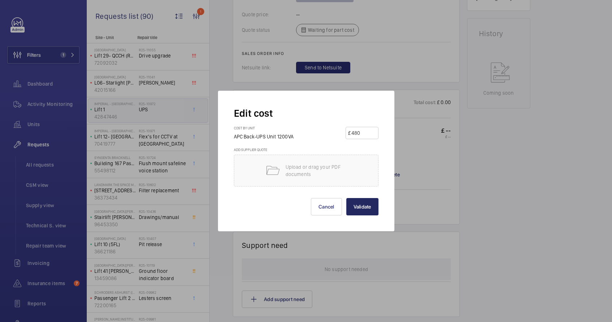
type input "480"
click at [360, 208] on button "Validate" at bounding box center [362, 206] width 32 height 17
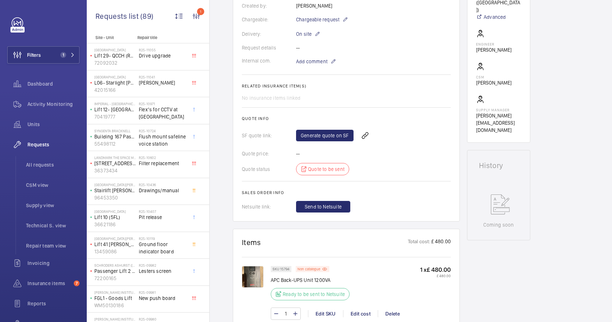
scroll to position [175, 0]
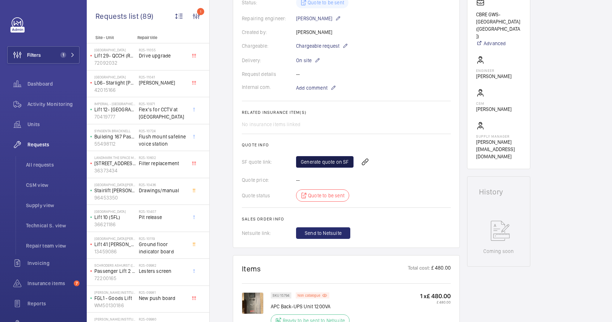
click at [328, 163] on link "Generate quote on SF" at bounding box center [324, 162] width 57 height 12
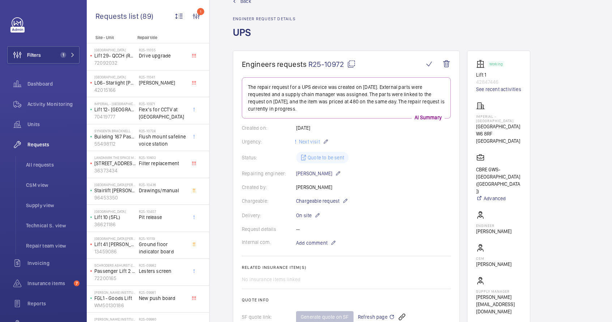
scroll to position [9, 0]
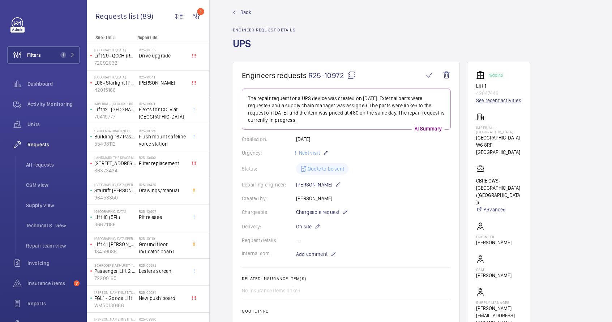
click at [491, 101] on link "See recent activities" at bounding box center [498, 100] width 45 height 7
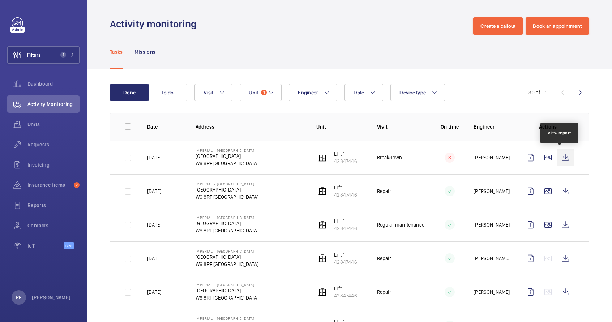
click at [559, 159] on wm-front-icon-button at bounding box center [564, 157] width 17 height 17
